Goal: Complete application form

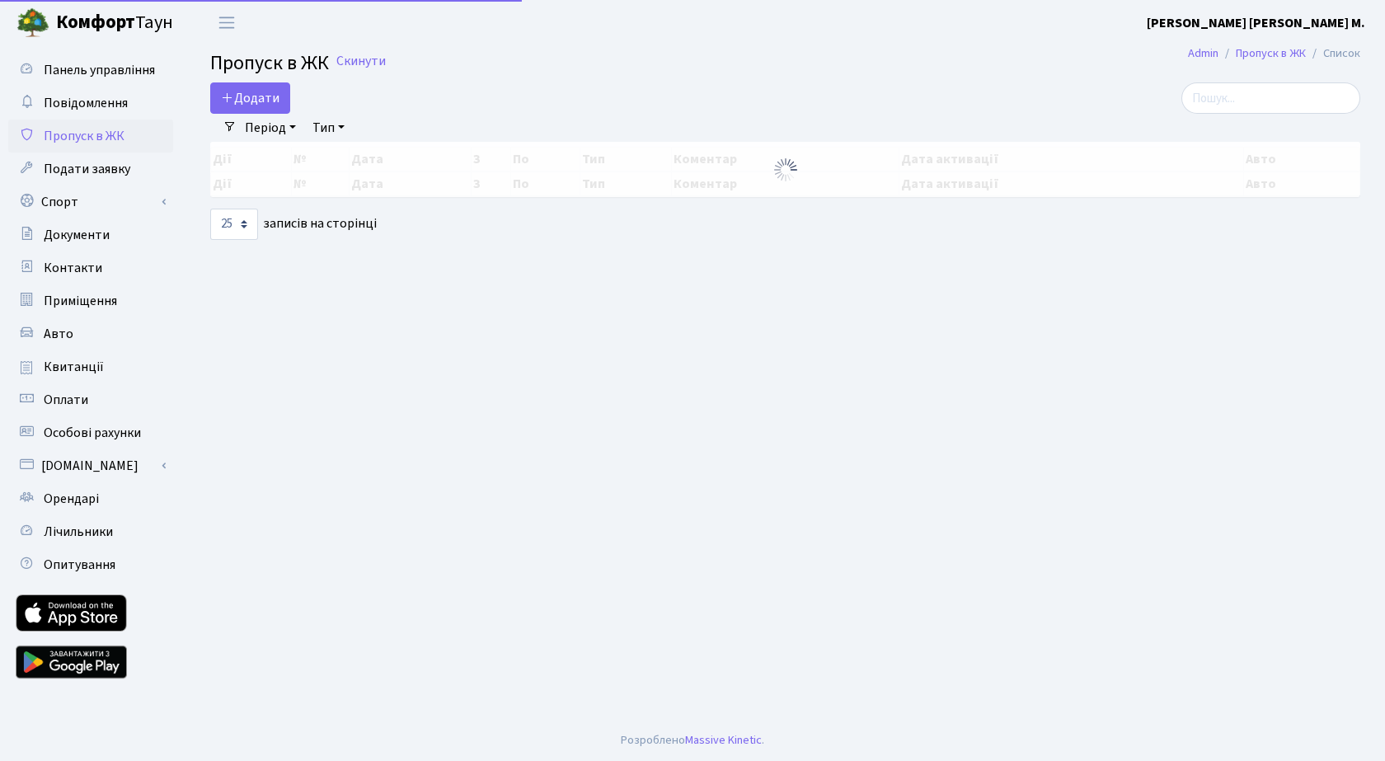
select select "25"
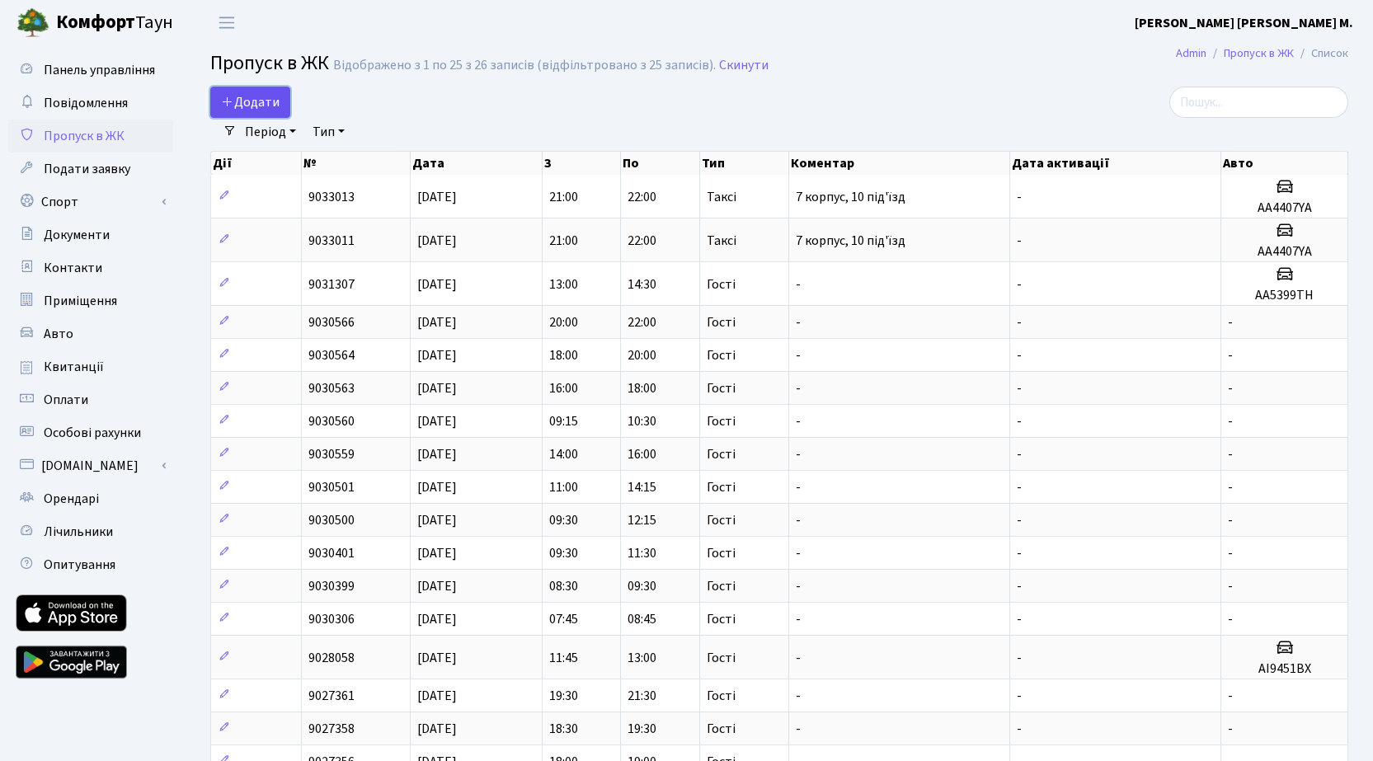
click at [268, 100] on span "Додати" at bounding box center [250, 102] width 59 height 18
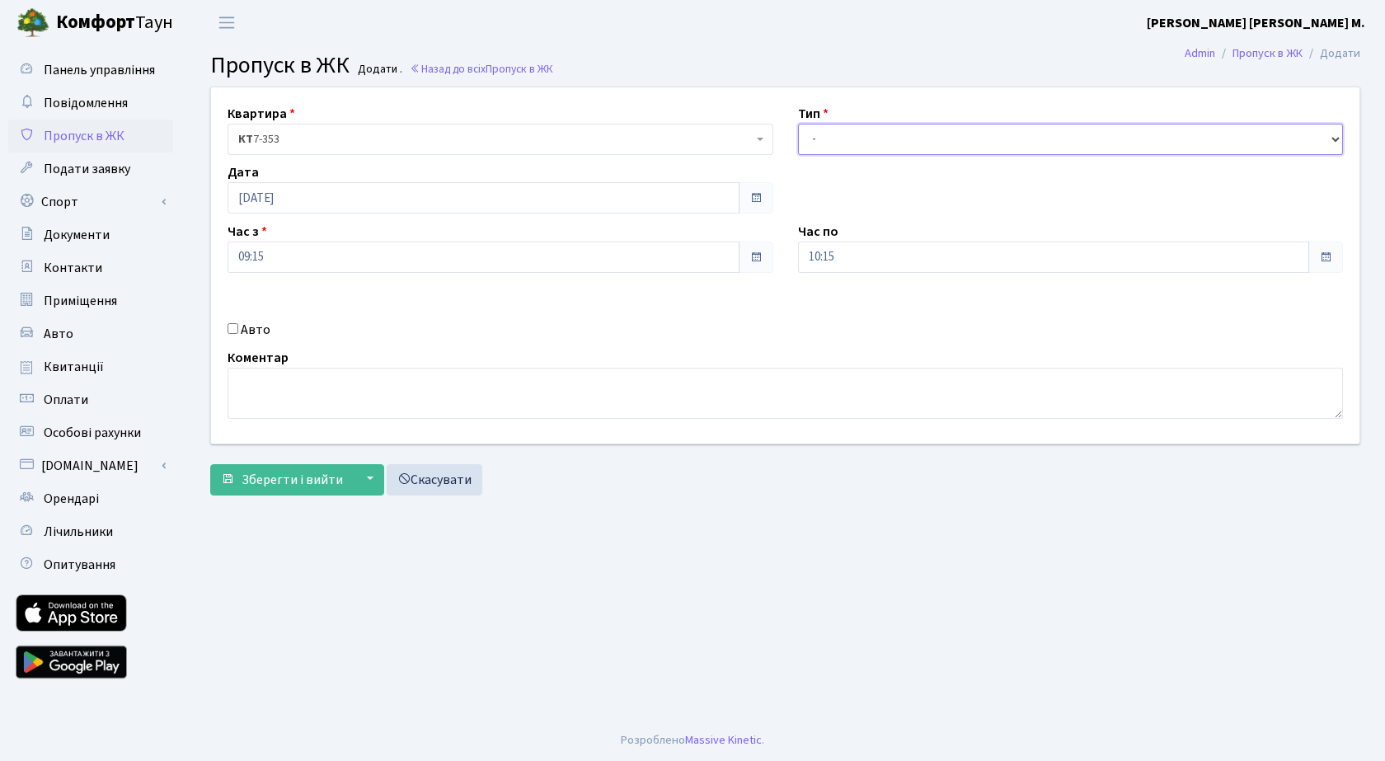
click at [854, 134] on select "- Доставка Таксі Гості Сервіс" at bounding box center [1071, 139] width 546 height 31
select select "3"
click at [798, 124] on select "- Доставка Таксі Гості Сервіс" at bounding box center [1071, 139] width 546 height 31
click at [317, 481] on span "Зберегти і вийти" at bounding box center [292, 480] width 101 height 18
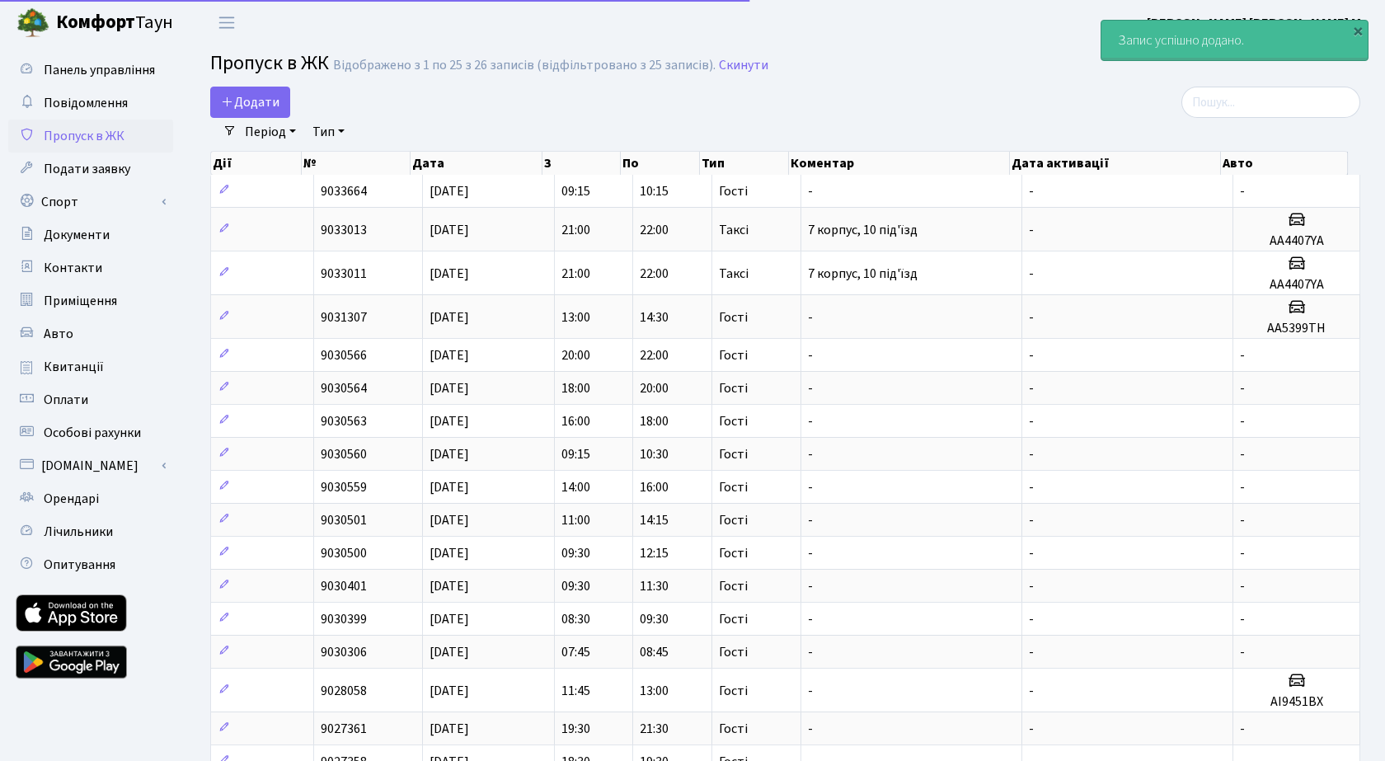
select select "25"
